Goal: Check status: Check status

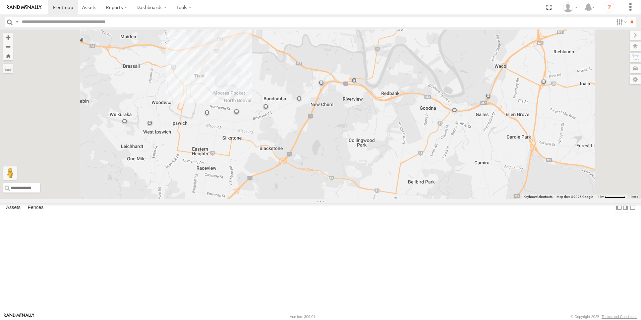
select select "**********"
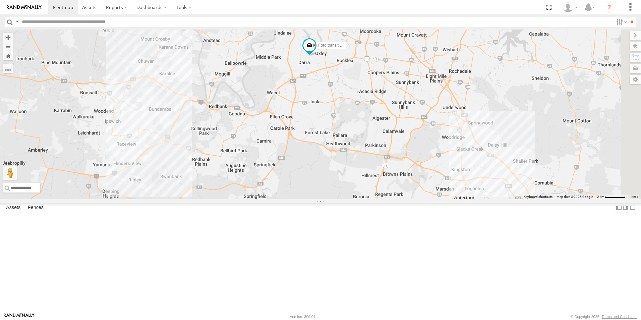
drag, startPoint x: 533, startPoint y: 193, endPoint x: 362, endPoint y: 177, distance: 172.0
click at [370, 197] on div "Ford transit (Little)" at bounding box center [320, 114] width 641 height 170
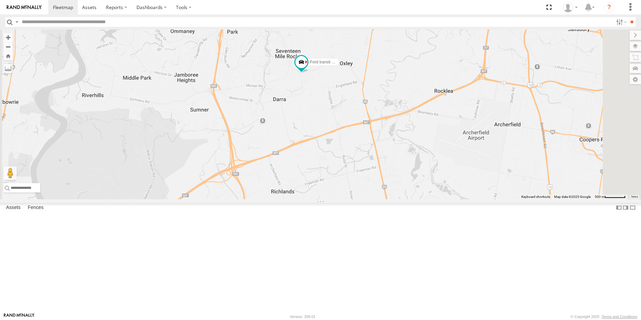
drag, startPoint x: 423, startPoint y: 75, endPoint x: 391, endPoint y: 148, distance: 79.7
click at [400, 153] on div "Ford transit (Little) Hino Truck Renault" at bounding box center [320, 114] width 641 height 170
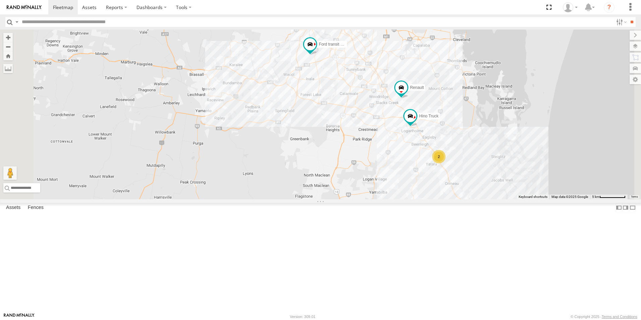
drag, startPoint x: 496, startPoint y: 213, endPoint x: 449, endPoint y: 159, distance: 72.0
click at [449, 159] on div "Ford transit (Little) Hino Truck Renault Iveco 2" at bounding box center [320, 114] width 641 height 170
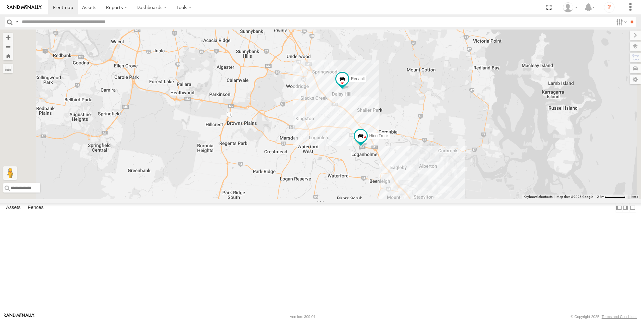
drag, startPoint x: 455, startPoint y: 163, endPoint x: 450, endPoint y: 186, distance: 23.0
click at [450, 186] on div "Ford transit (Little) Hino Truck Renault Iveco 2" at bounding box center [320, 114] width 641 height 170
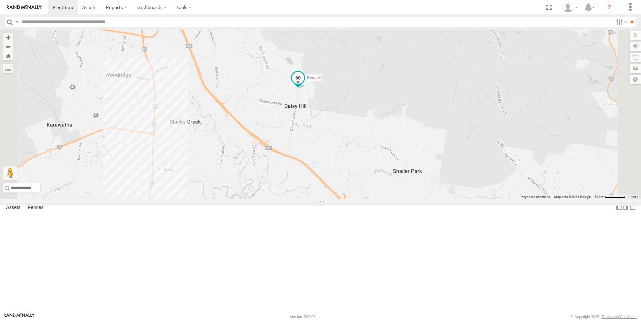
click at [320, 80] on span "Renault" at bounding box center [314, 77] width 14 height 5
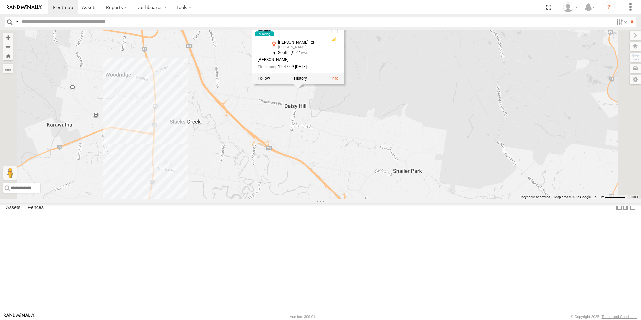
click at [343, 83] on div at bounding box center [297, 78] width 91 height 10
click at [307, 81] on label at bounding box center [300, 78] width 13 height 5
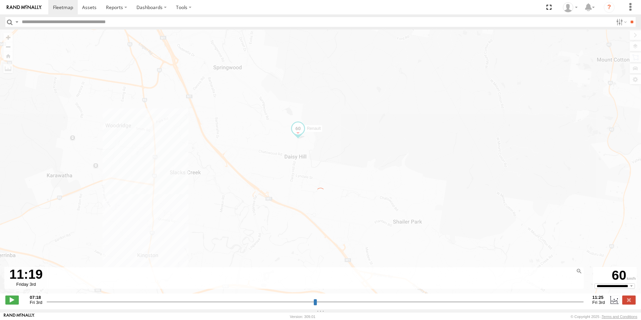
type input "**********"
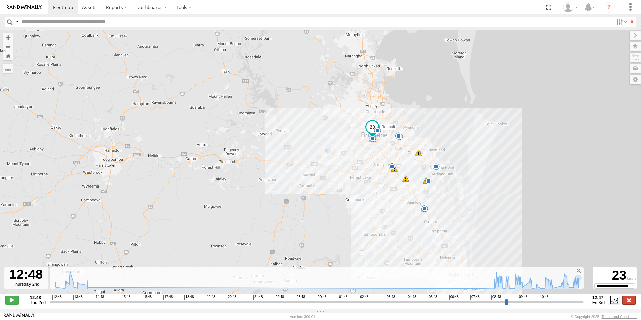
click at [628, 303] on label at bounding box center [628, 299] width 13 height 9
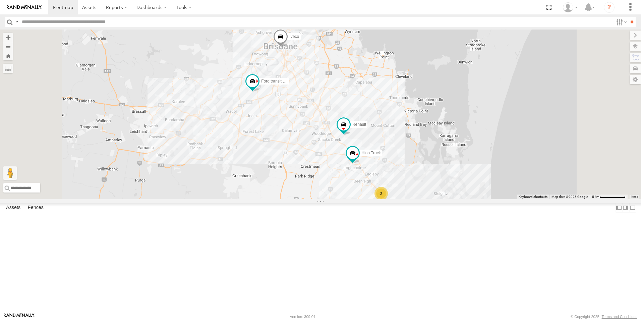
drag, startPoint x: 412, startPoint y: 143, endPoint x: 413, endPoint y: 153, distance: 9.8
click at [413, 153] on div "Hino Truck Ford transit (Little) Renault Iveco 2" at bounding box center [320, 114] width 641 height 170
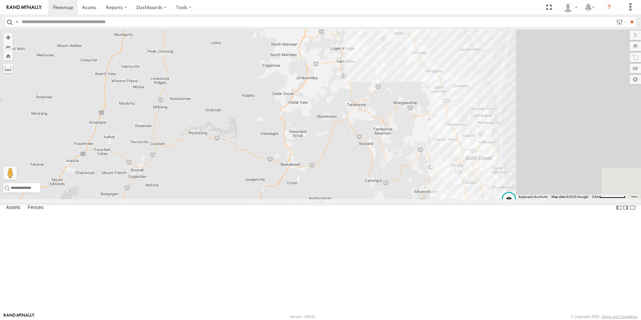
drag, startPoint x: 376, startPoint y: 129, endPoint x: 413, endPoint y: 41, distance: 95.3
click at [398, 5] on body at bounding box center [320, 160] width 641 height 320
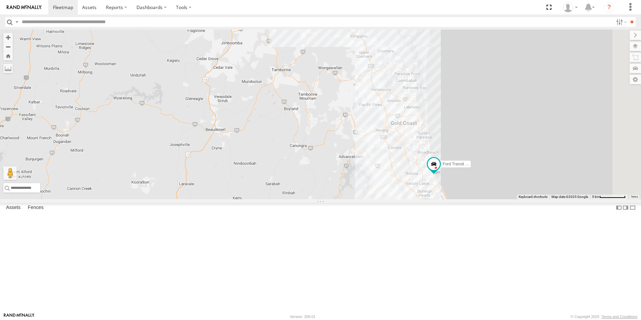
drag, startPoint x: 503, startPoint y: 226, endPoint x: 508, endPoint y: 209, distance: 17.5
click at [425, 199] on div "Hino Truck Ford transit (Little) Ford Transit (New) Renault Iveco 2" at bounding box center [320, 114] width 641 height 170
